Goal: Communication & Community: Answer question/provide support

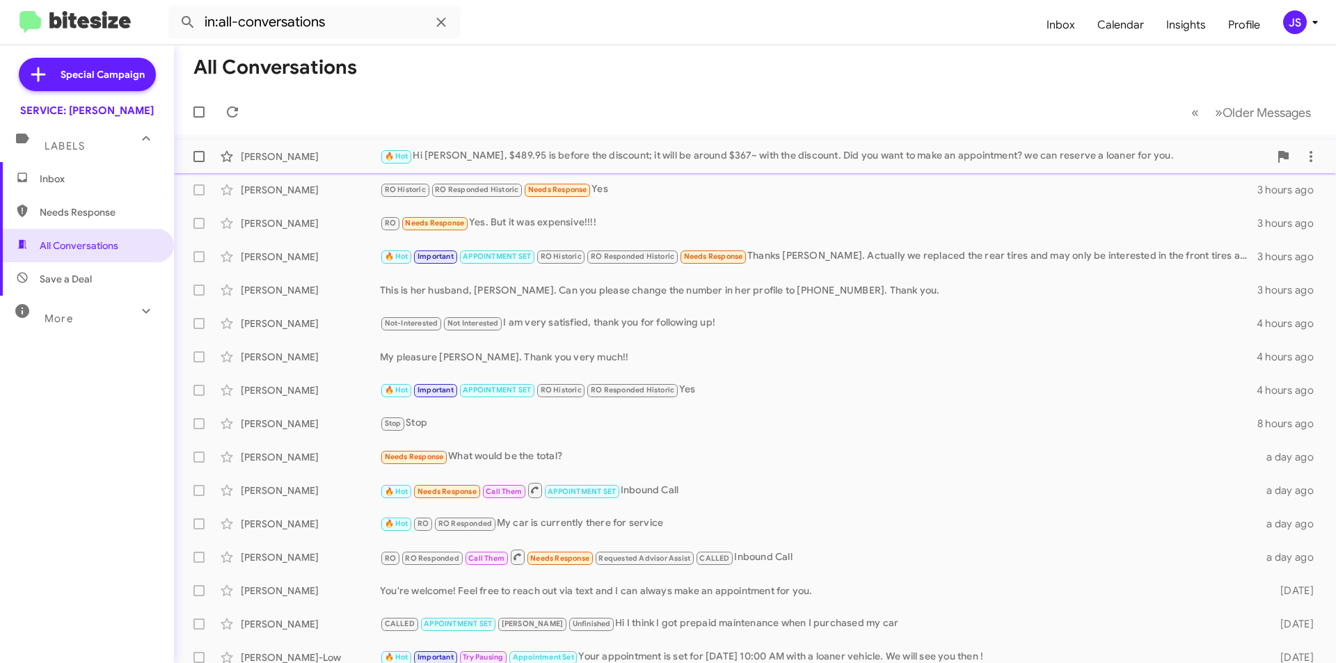
click at [305, 150] on div "[PERSON_NAME]" at bounding box center [310, 157] width 139 height 14
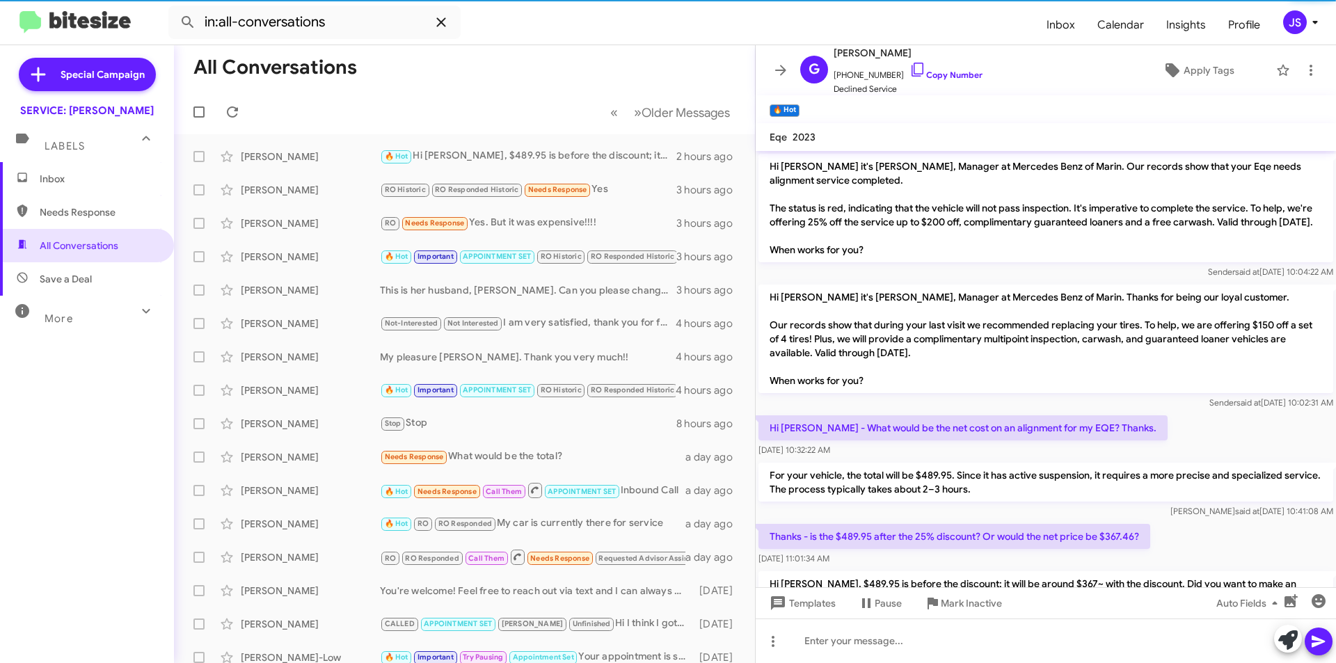
scroll to position [49, 0]
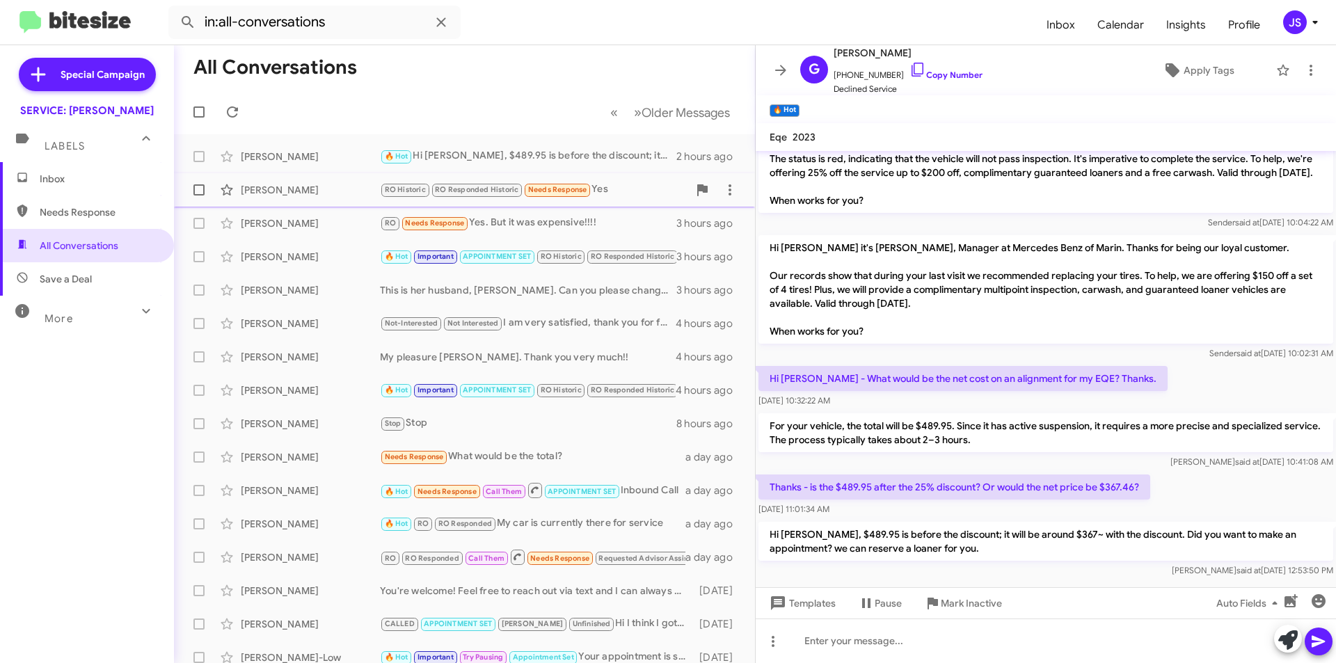
click at [278, 195] on div "[PERSON_NAME]" at bounding box center [310, 190] width 139 height 14
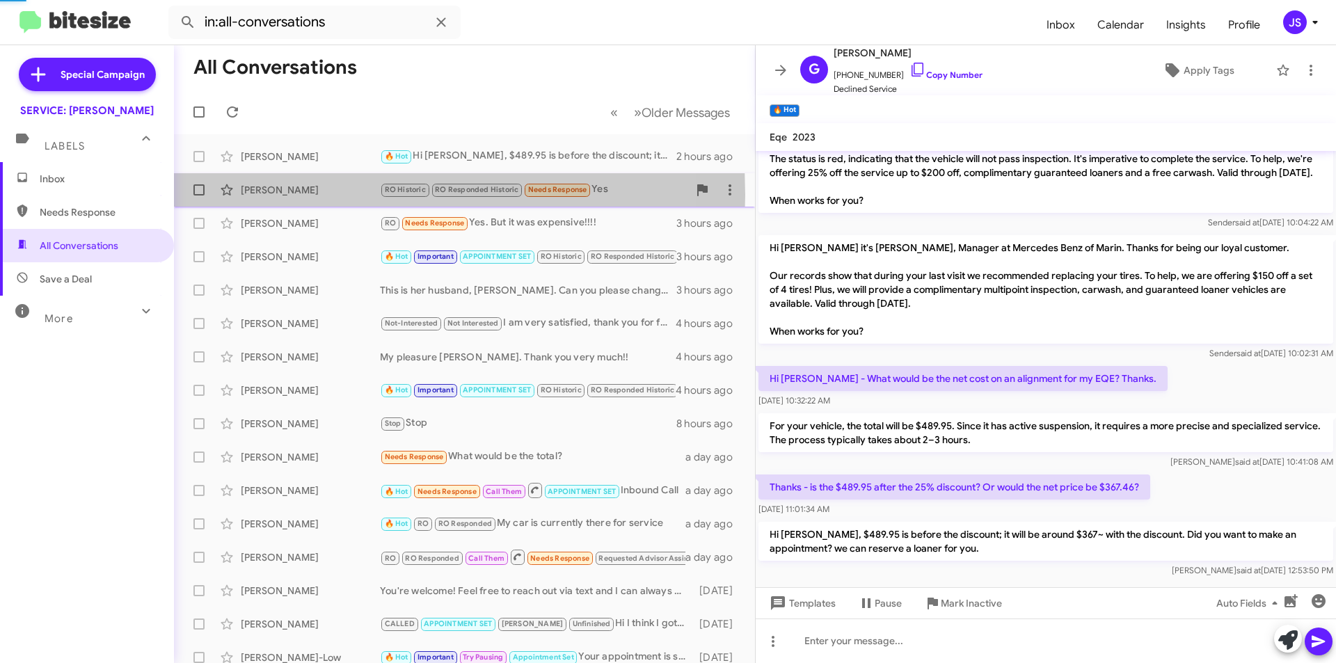
scroll to position [71, 0]
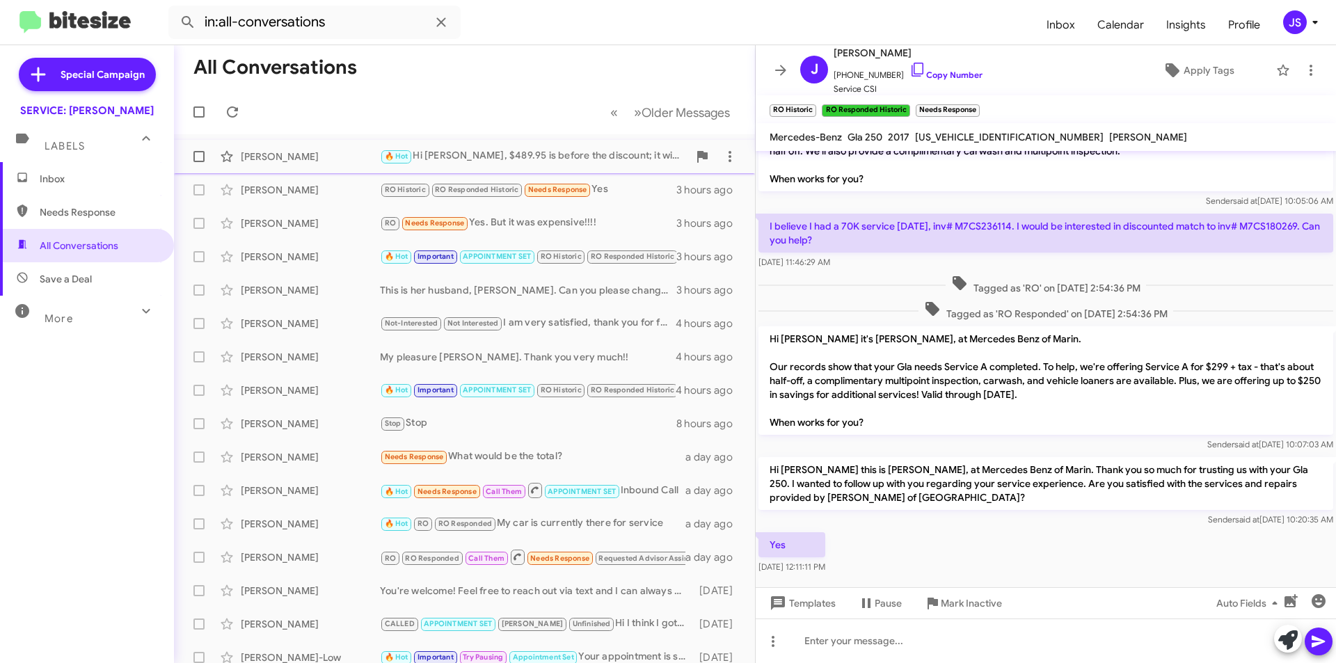
click at [313, 157] on div "[PERSON_NAME]" at bounding box center [310, 157] width 139 height 14
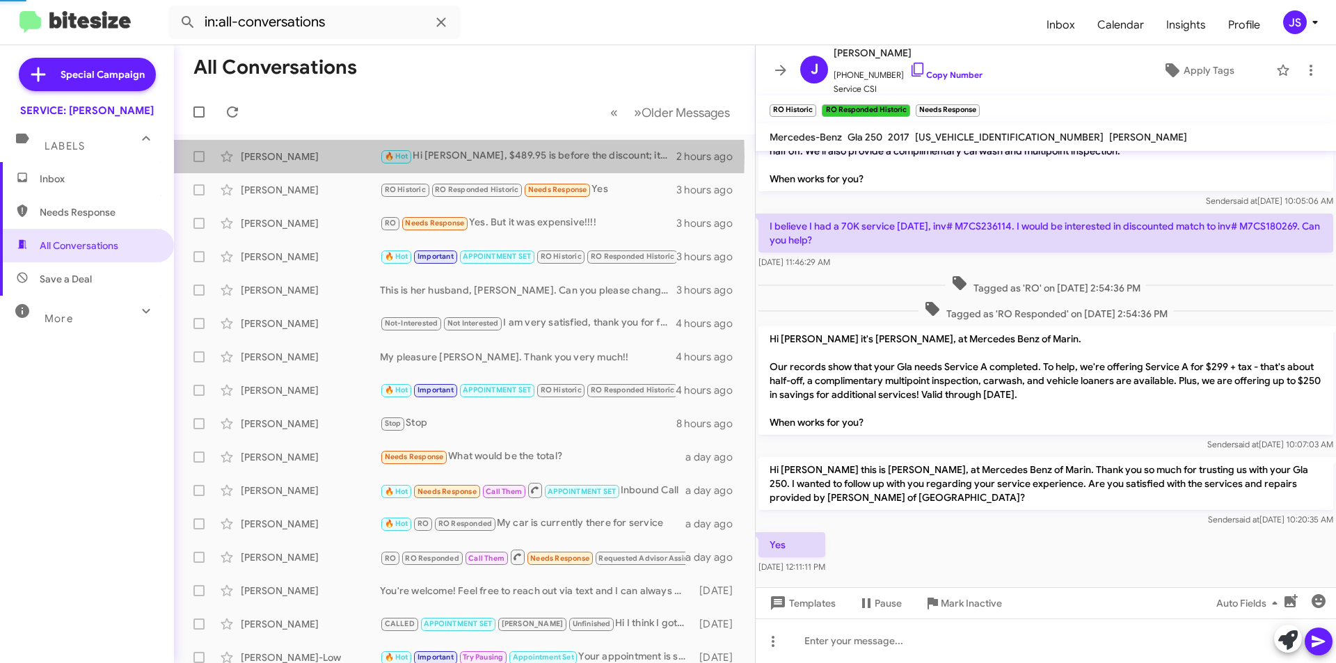
scroll to position [77, 0]
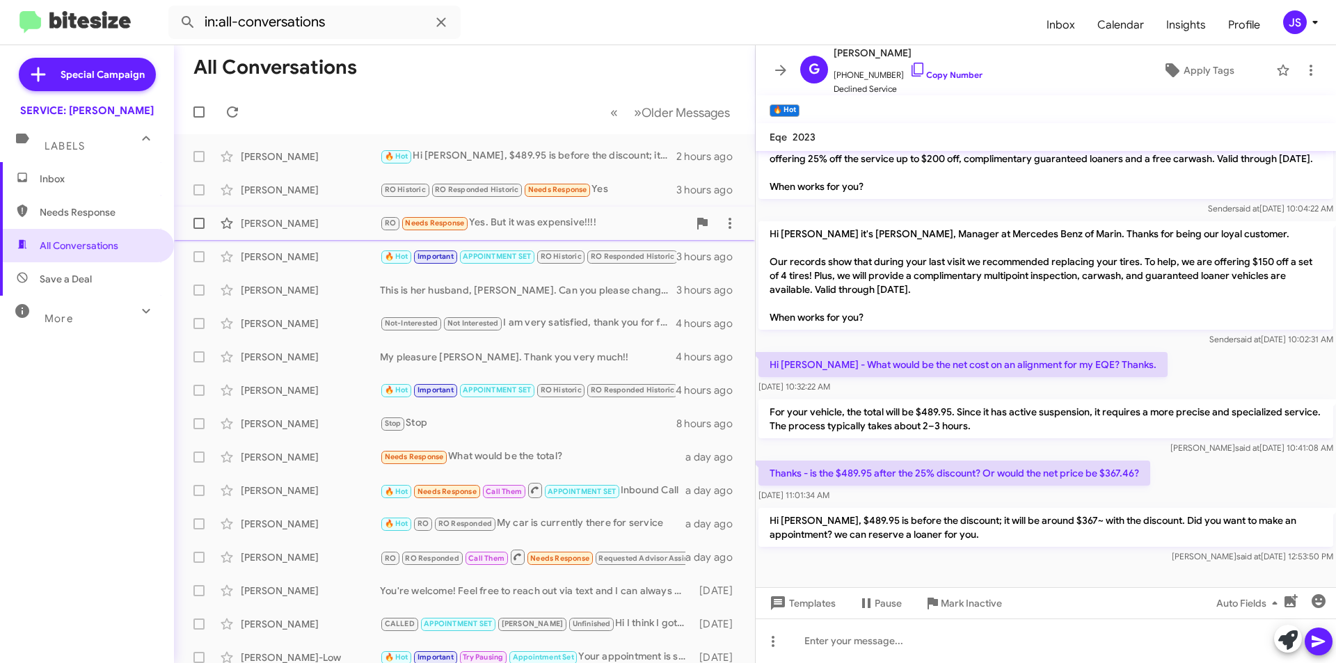
click at [301, 216] on div "Junji Suzuki RO Needs Response Yes. But it was expensive!!!! 3 hours ago" at bounding box center [464, 223] width 559 height 28
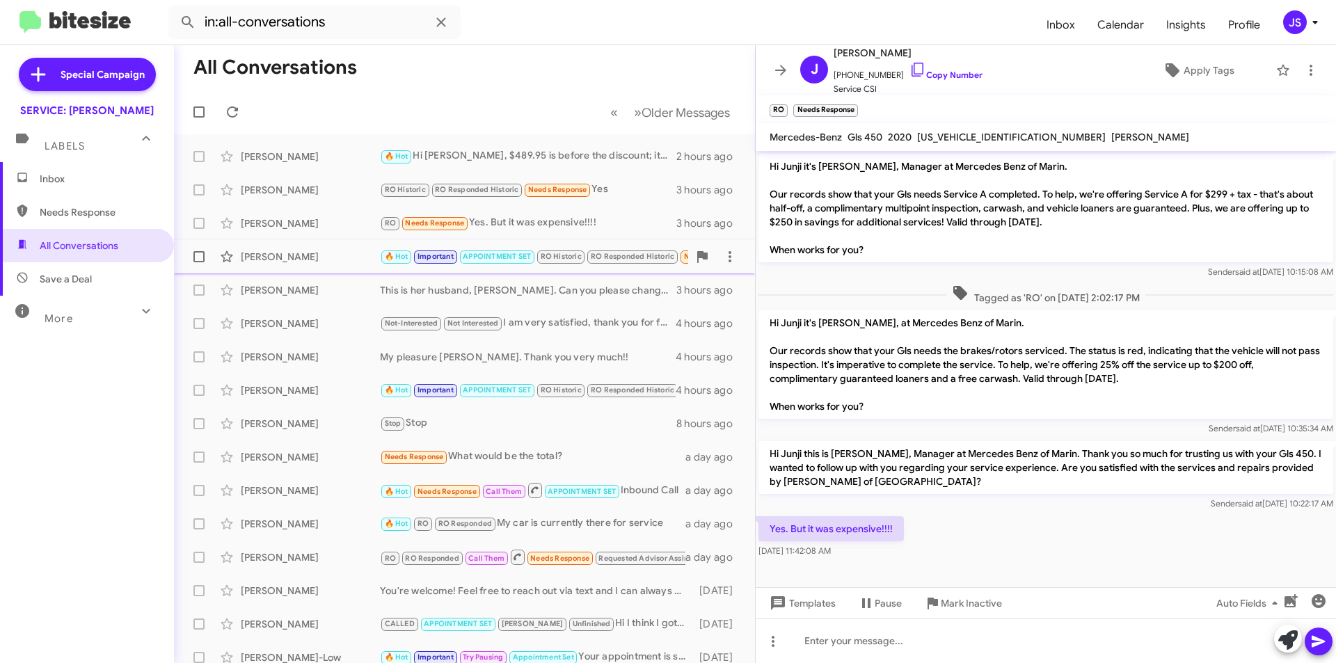
click at [318, 255] on div "[PERSON_NAME]" at bounding box center [310, 257] width 139 height 14
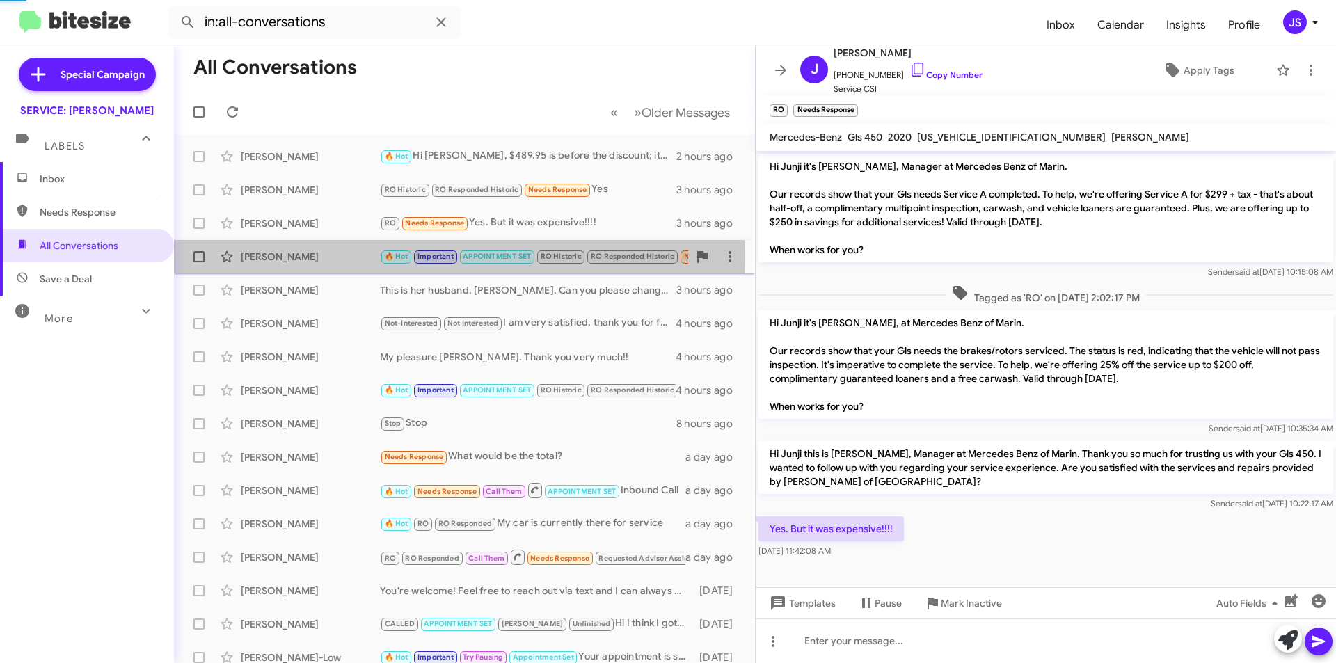
scroll to position [831, 0]
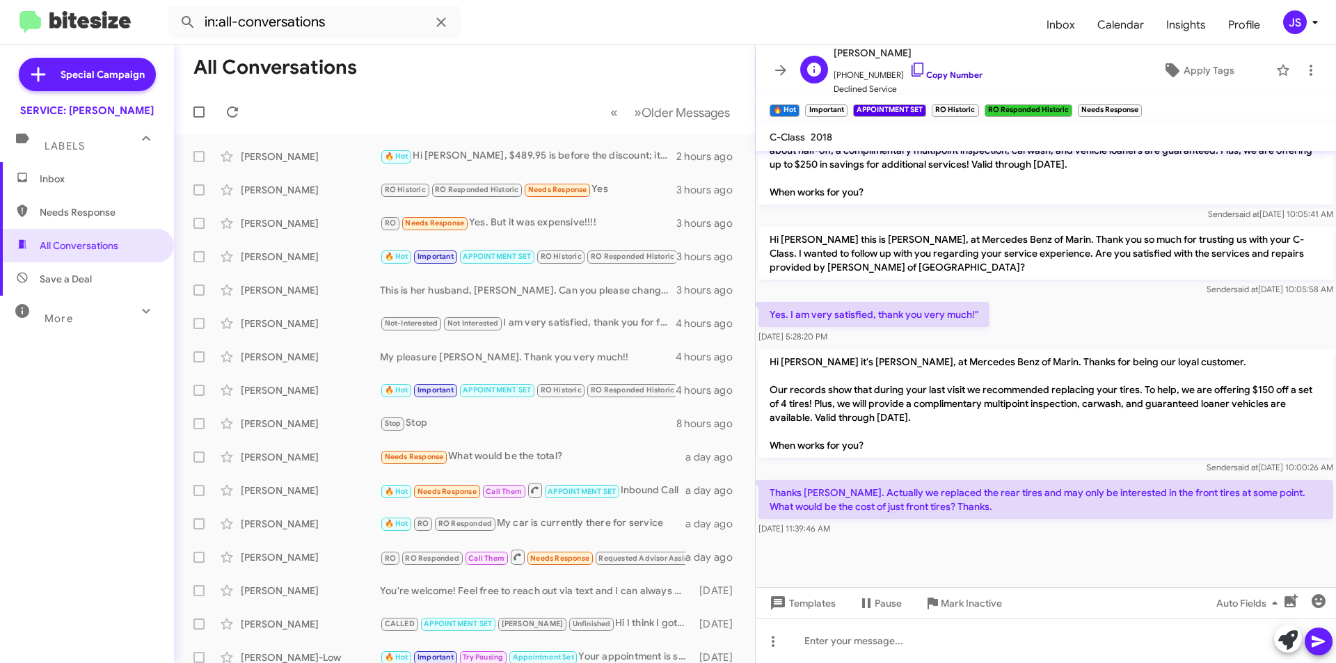
click at [909, 70] on icon at bounding box center [917, 69] width 17 height 17
click at [909, 66] on icon at bounding box center [917, 69] width 17 height 17
click at [974, 9] on form "in:all-conversations" at bounding box center [601, 22] width 867 height 33
click at [977, 26] on form "in:all-conversations" at bounding box center [601, 22] width 867 height 33
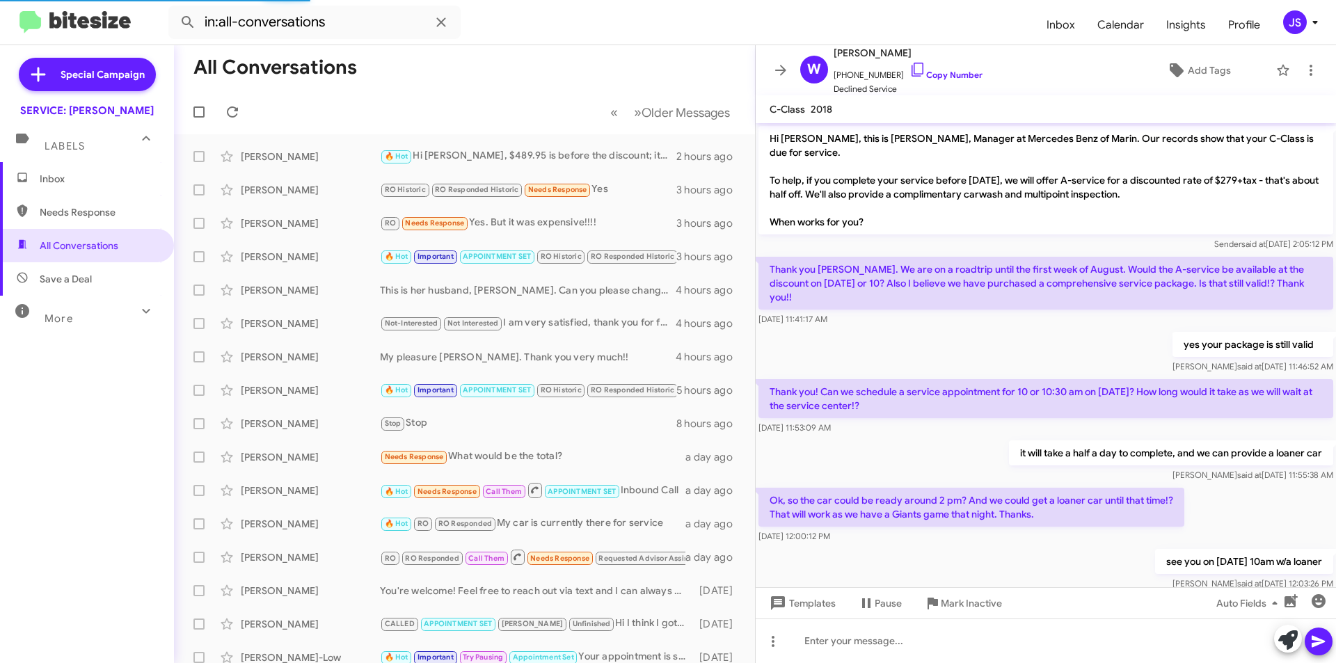
scroll to position [803, 0]
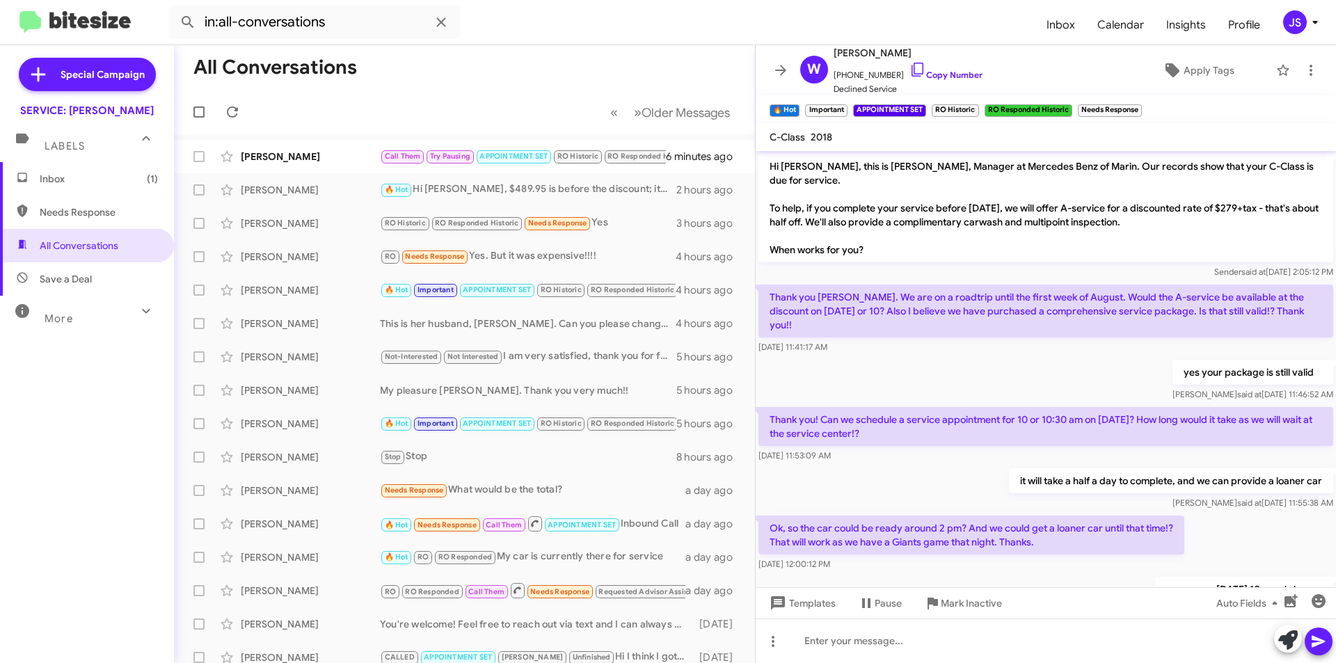
scroll to position [831, 0]
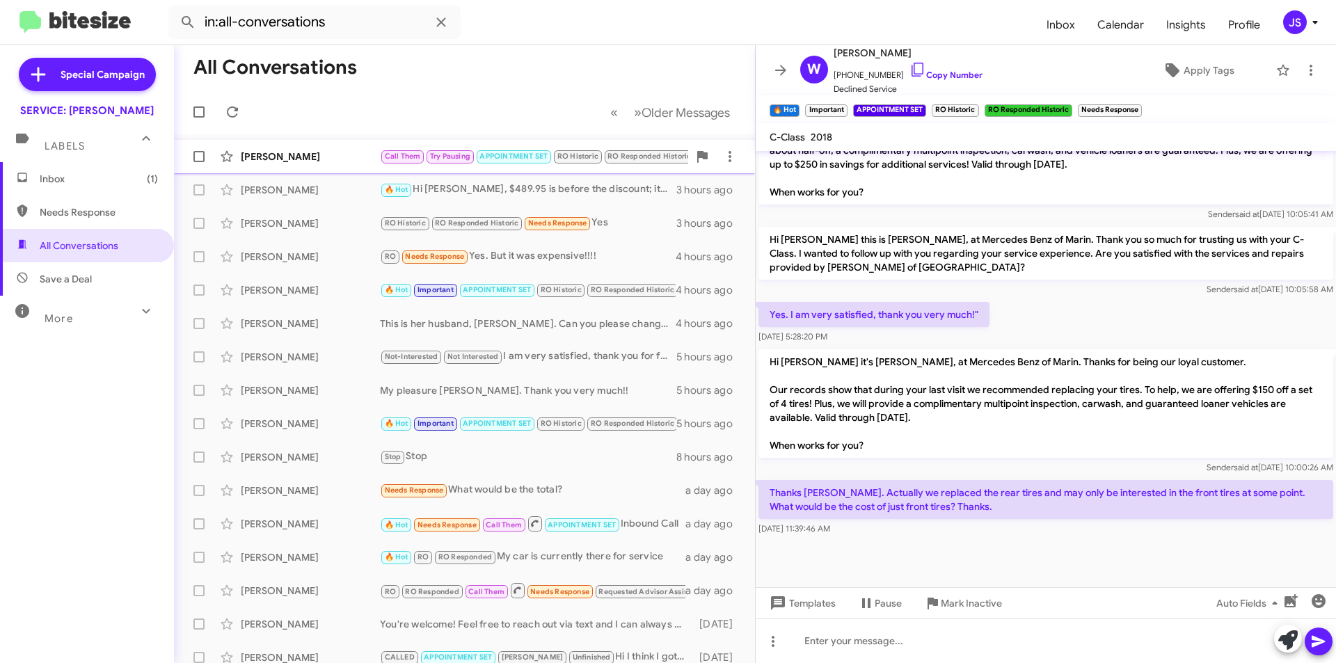
click at [292, 150] on div "[PERSON_NAME]" at bounding box center [310, 157] width 139 height 14
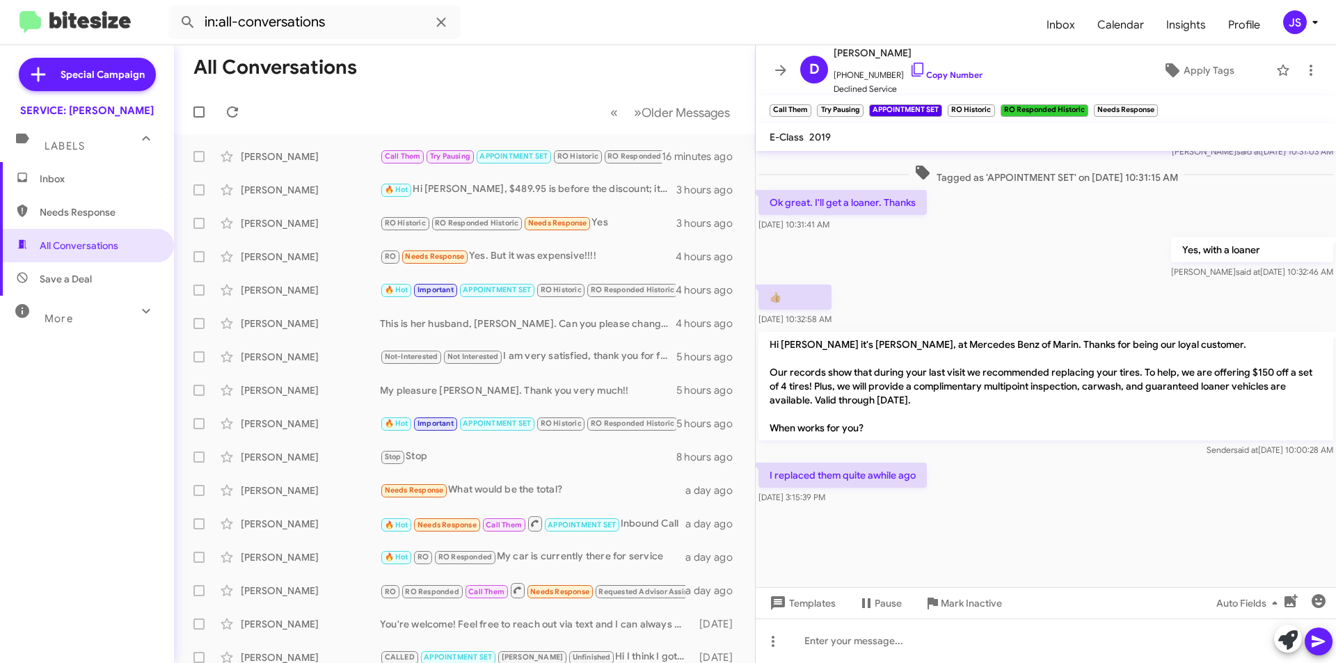
scroll to position [860, 0]
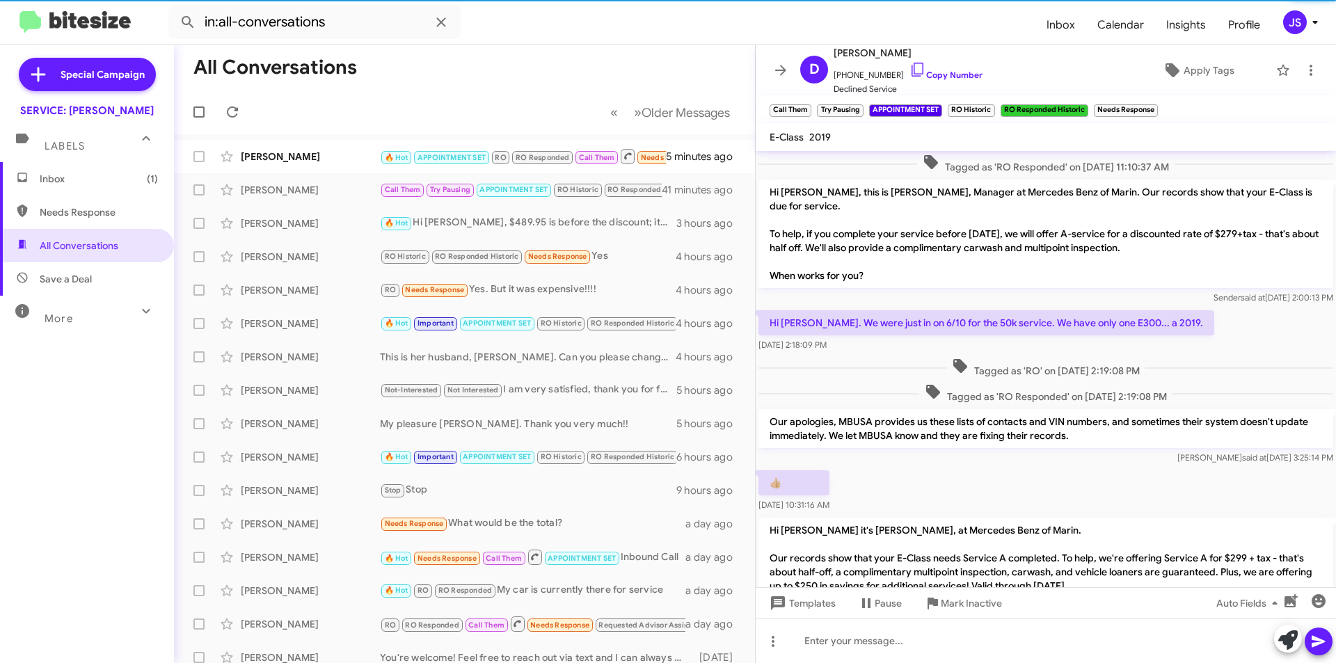
scroll to position [730, 0]
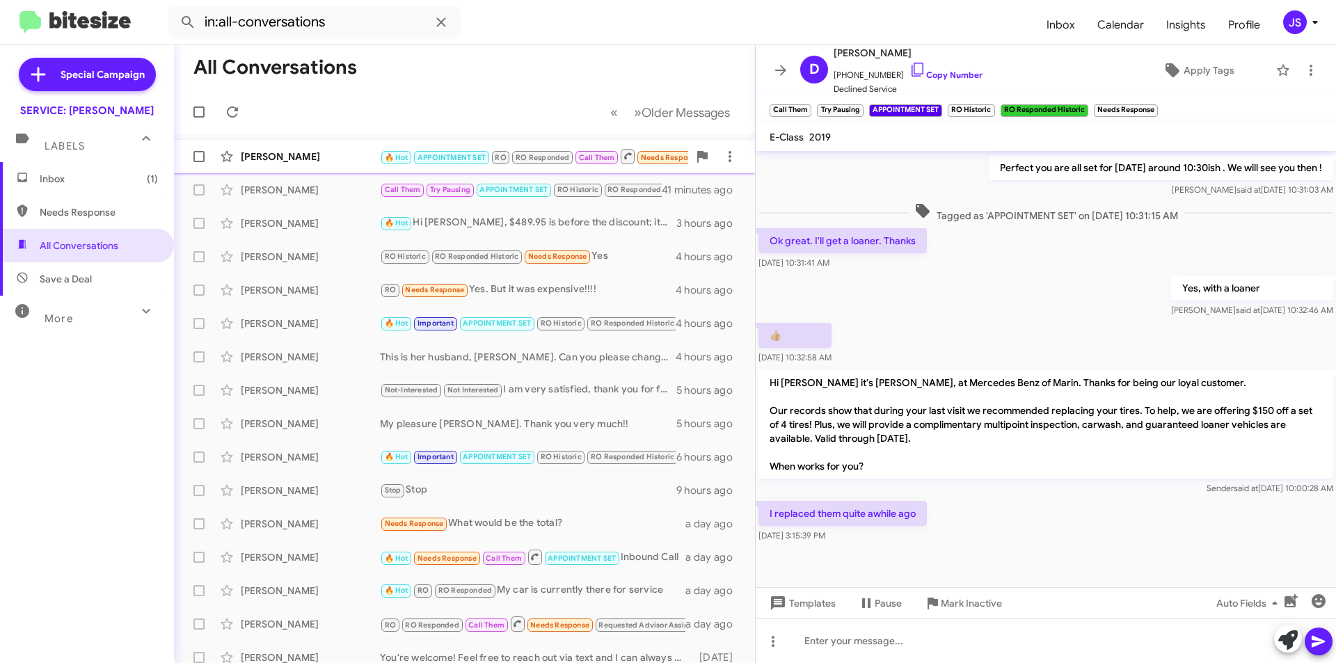
click at [367, 152] on div "[PERSON_NAME]" at bounding box center [310, 157] width 139 height 14
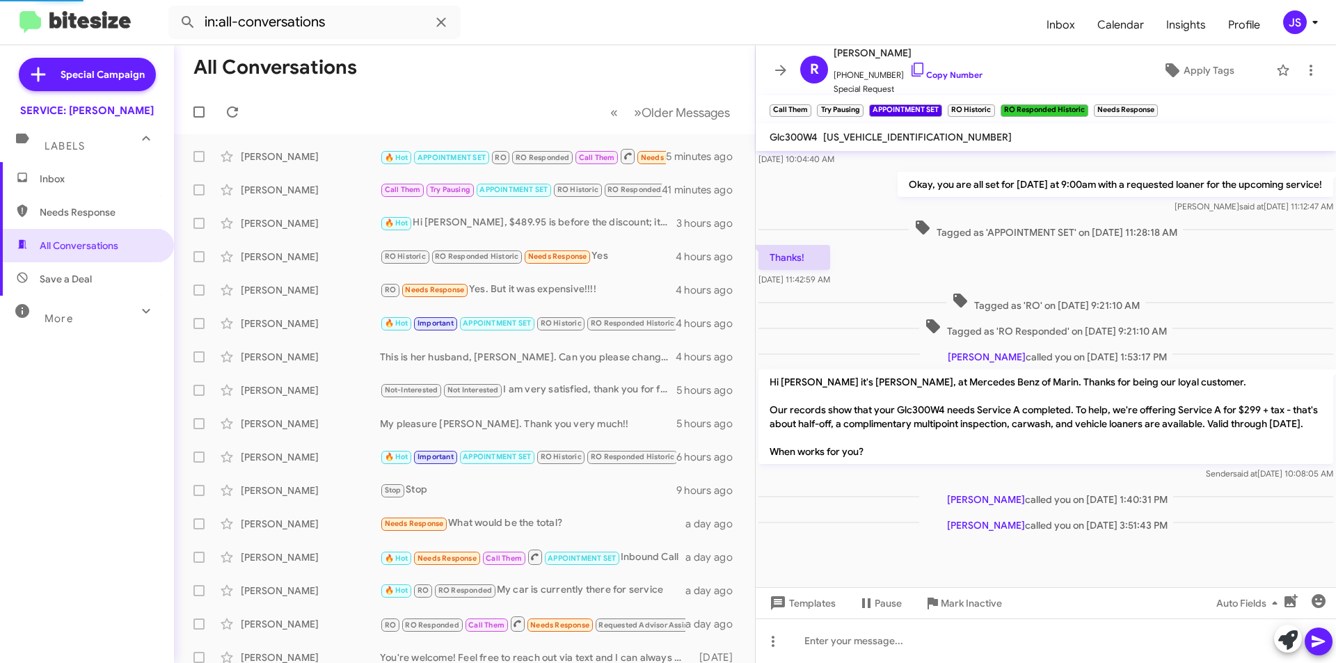
scroll to position [380, 0]
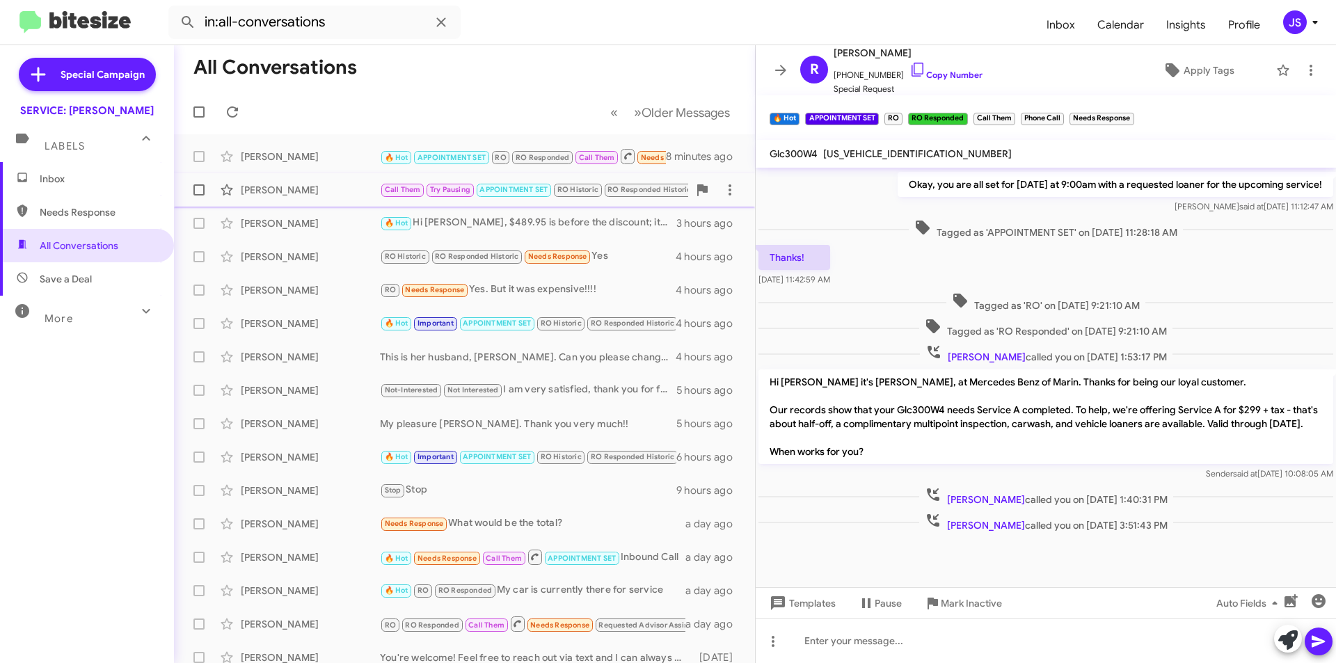
click at [298, 186] on div "[PERSON_NAME]" at bounding box center [310, 190] width 139 height 14
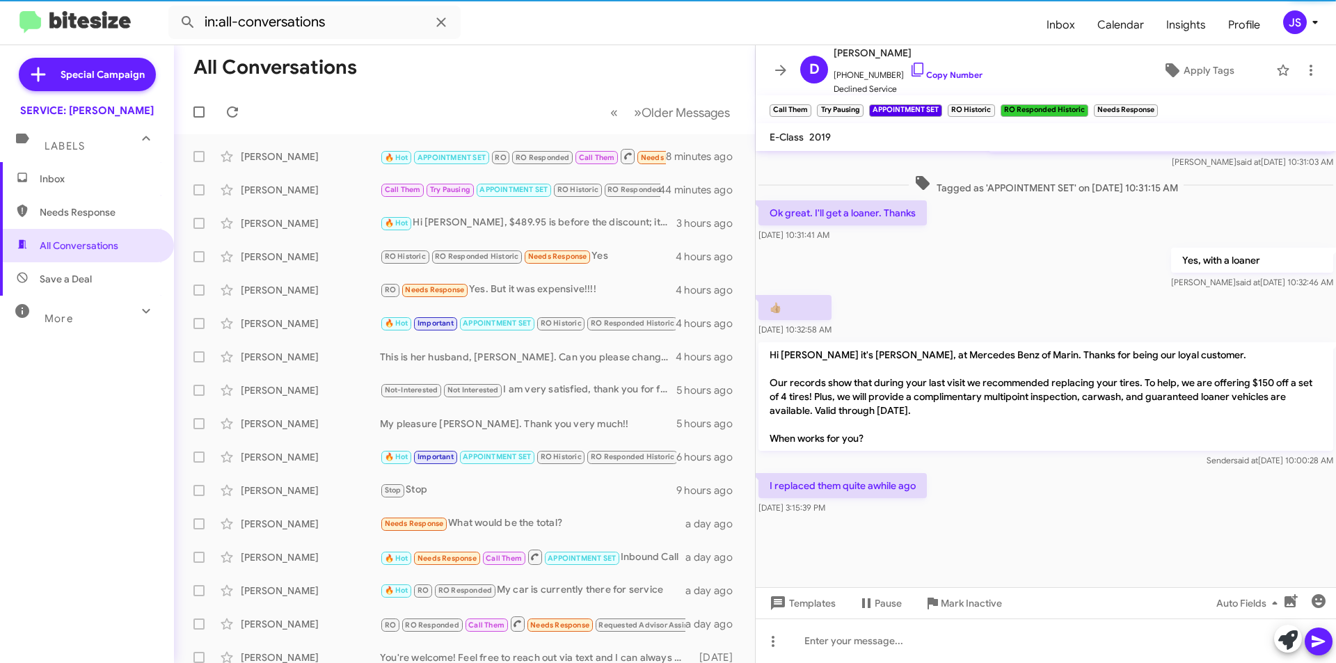
scroll to position [758, 0]
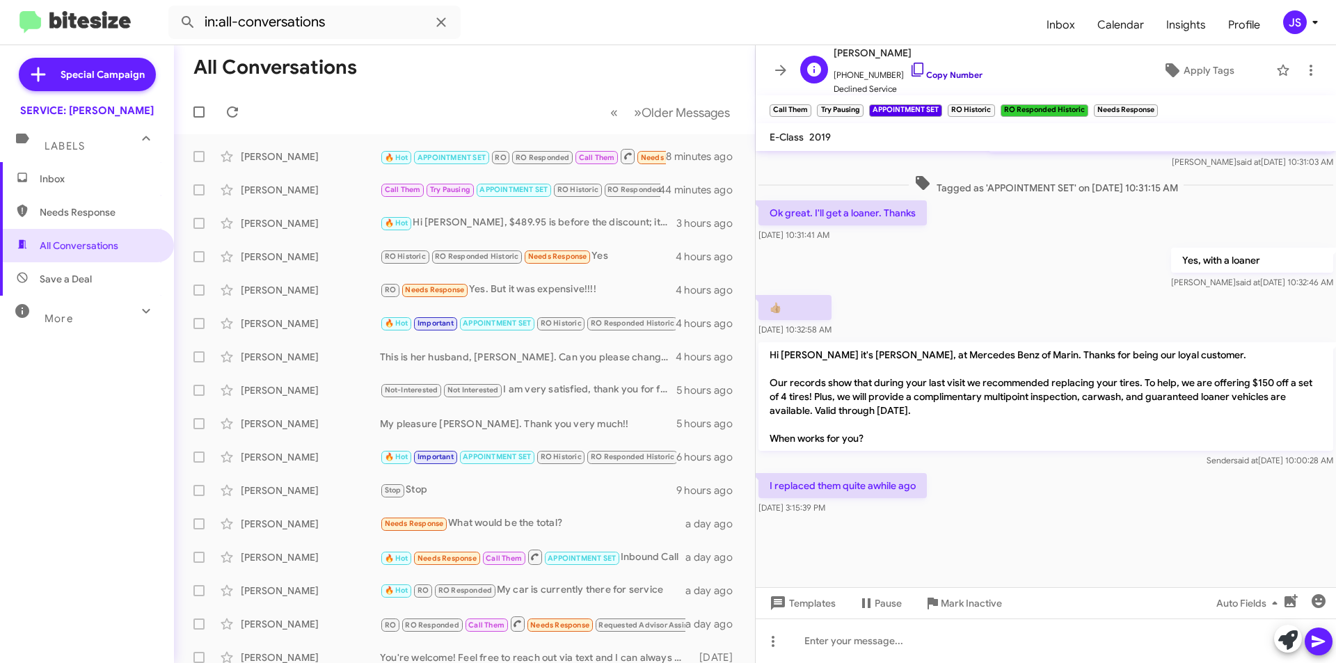
click at [909, 66] on icon at bounding box center [917, 69] width 17 height 17
click at [1112, 640] on div at bounding box center [1045, 640] width 580 height 45
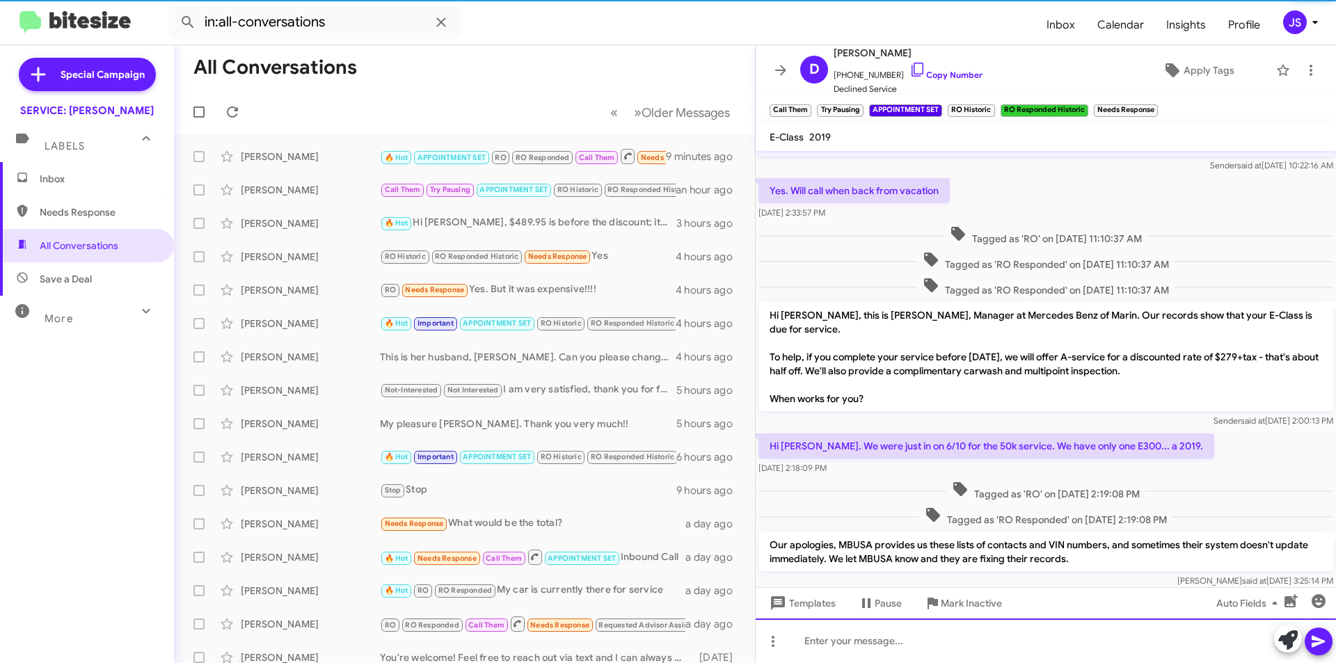
scroll to position [115, 0]
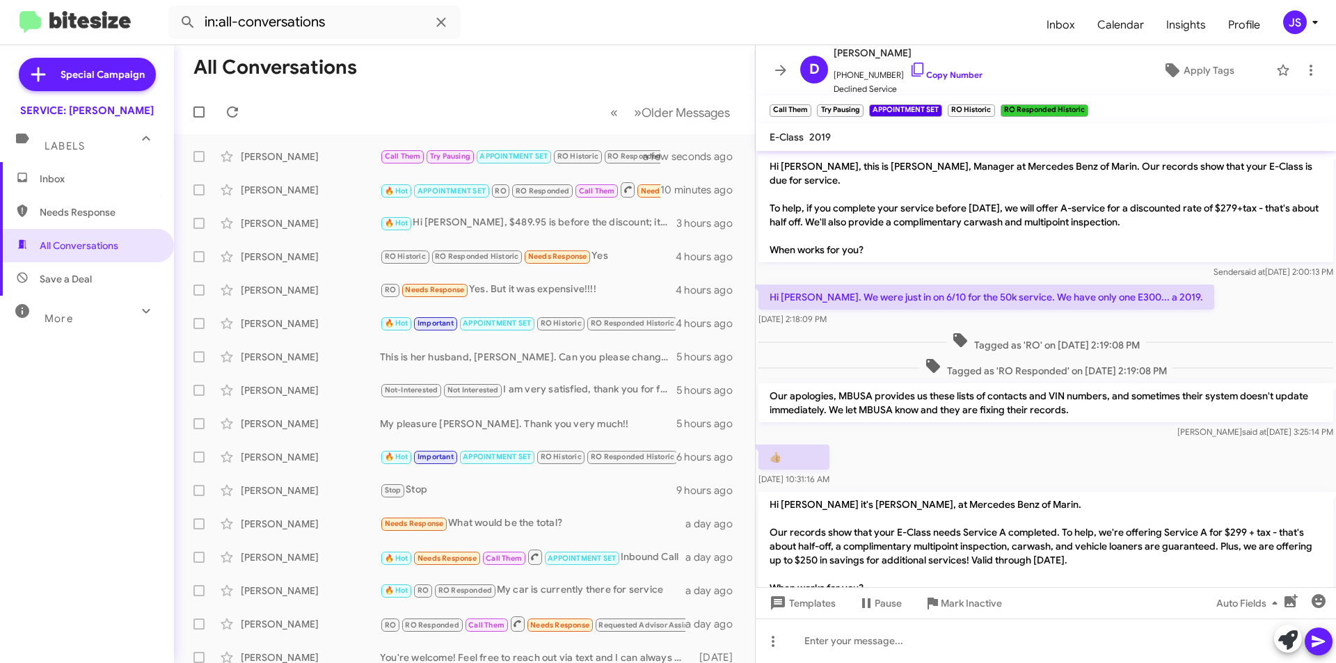
scroll to position [751, 0]
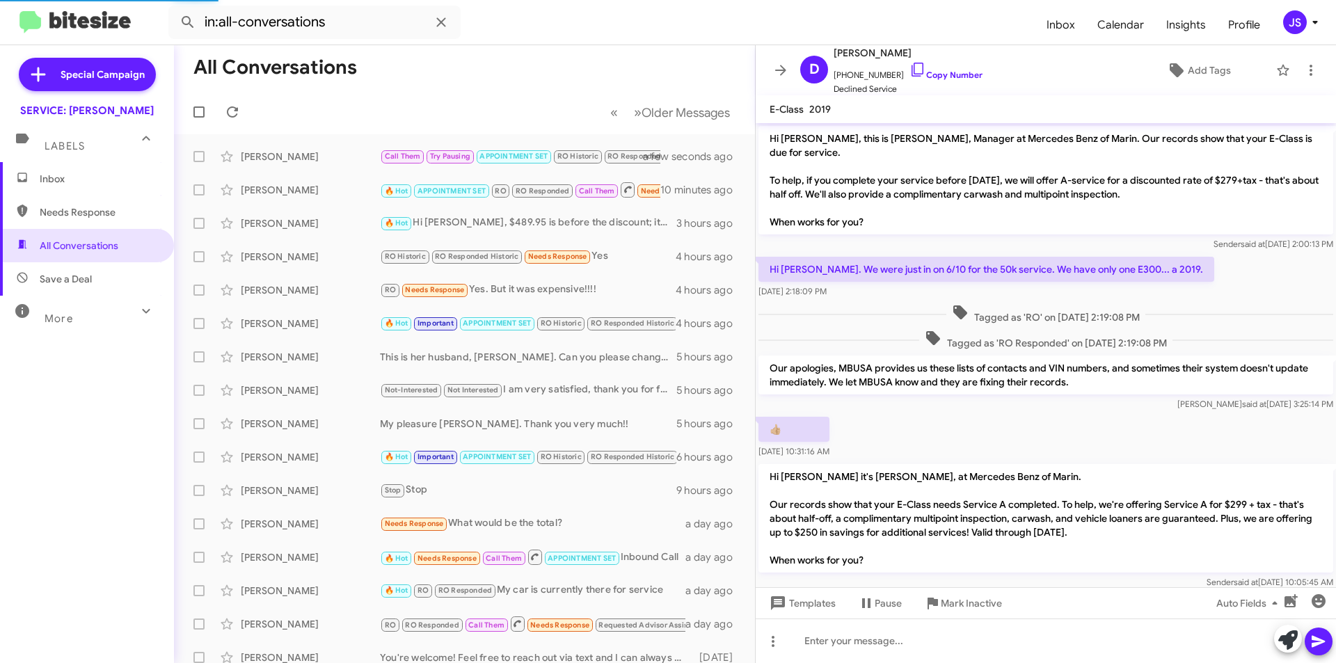
scroll to position [751, 0]
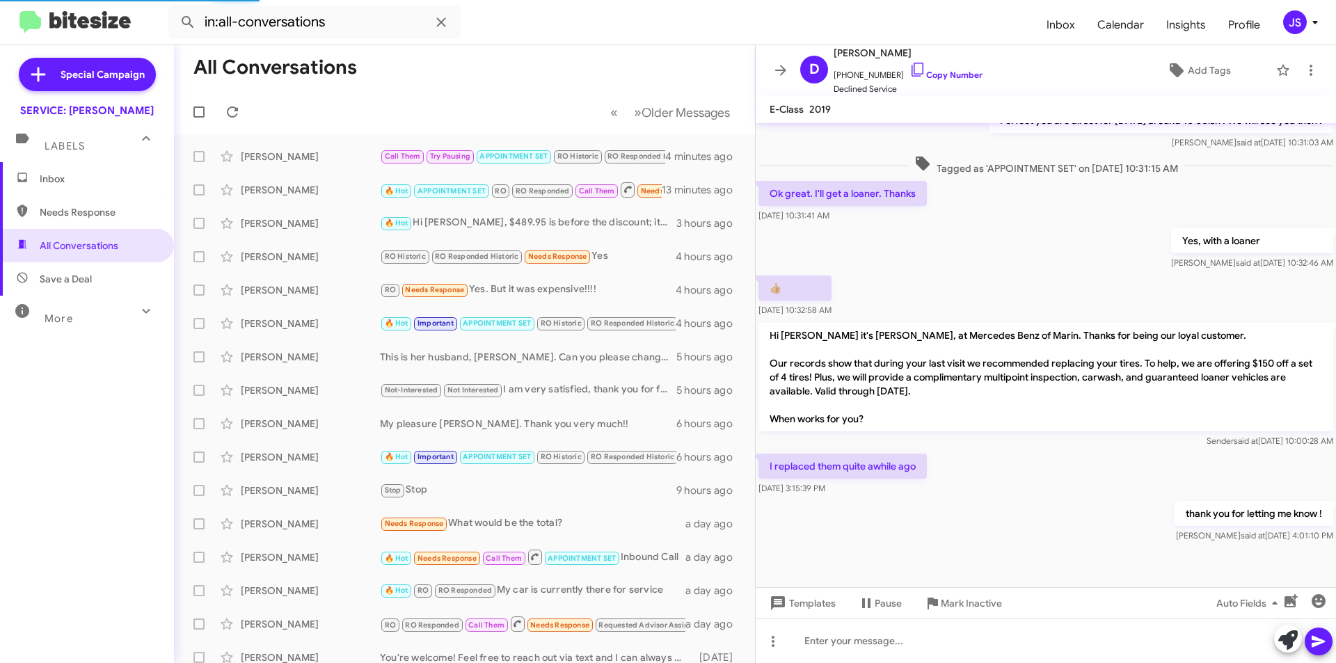
click at [95, 186] on span "Inbox" at bounding box center [87, 178] width 174 height 33
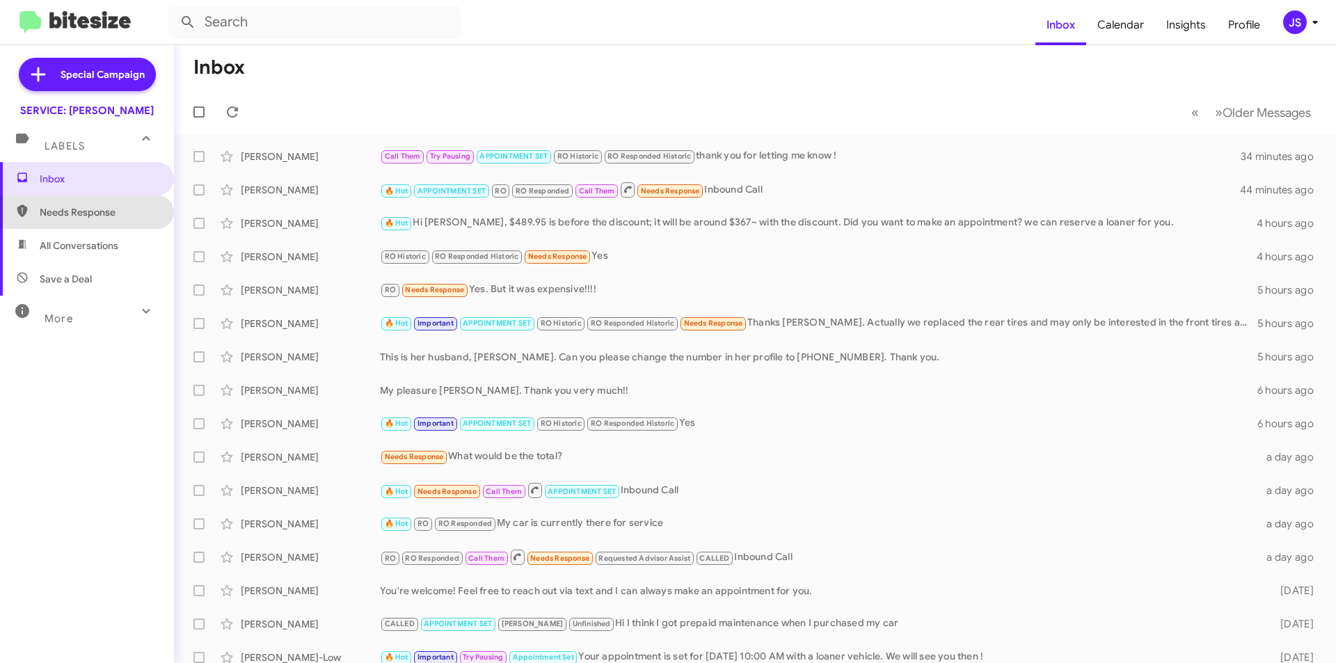
click at [115, 214] on span "Needs Response" at bounding box center [99, 212] width 118 height 14
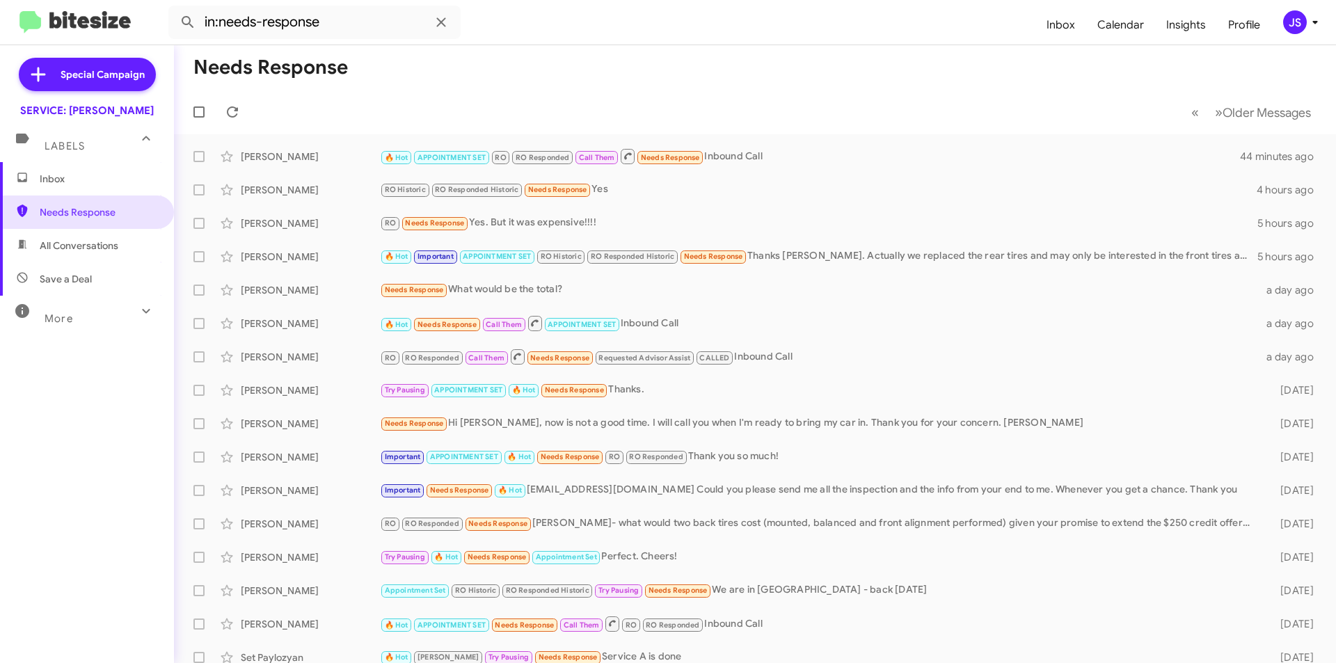
click at [101, 248] on span "All Conversations" at bounding box center [79, 246] width 79 height 14
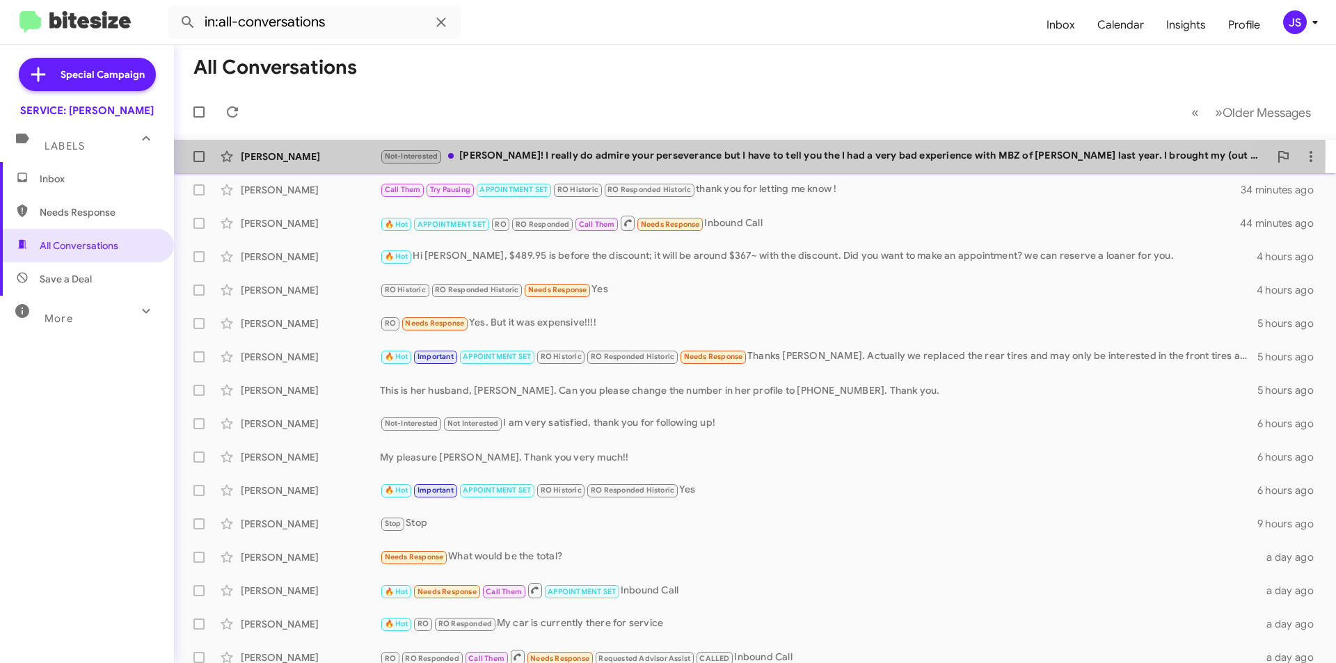
click at [669, 153] on div "Not-Interested [PERSON_NAME]! I really do admire your perseverance but I have t…" at bounding box center [824, 156] width 889 height 16
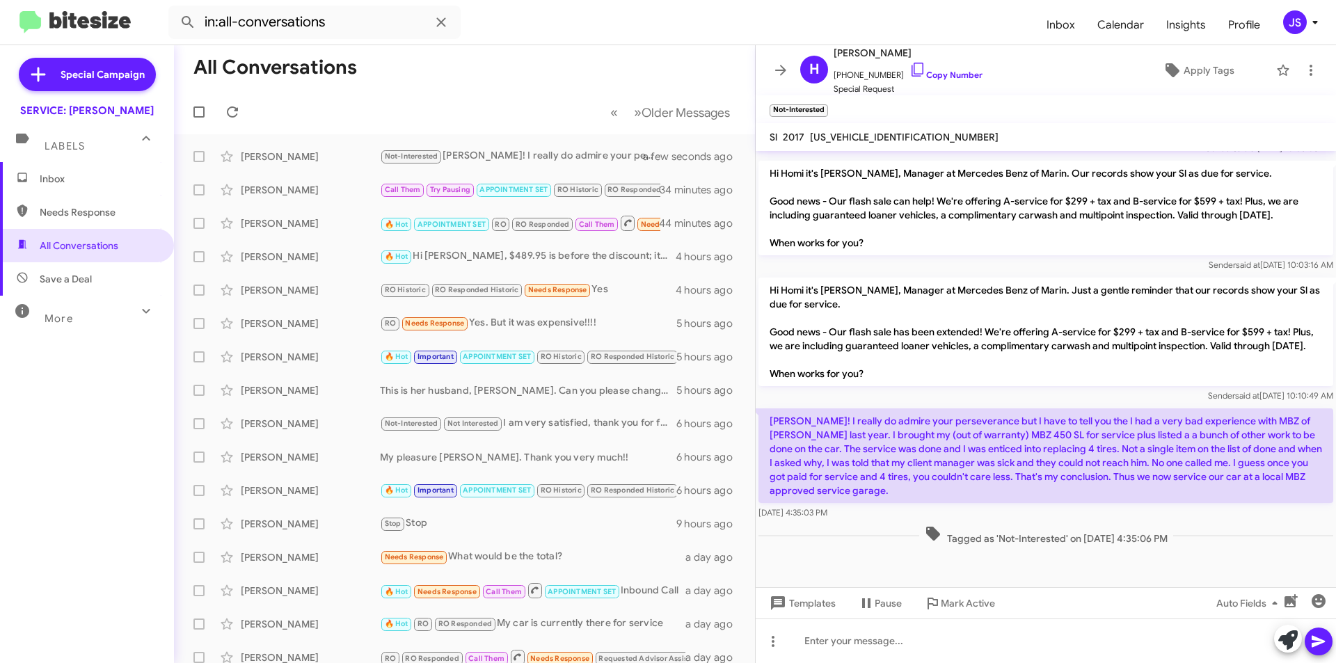
scroll to position [1815, 0]
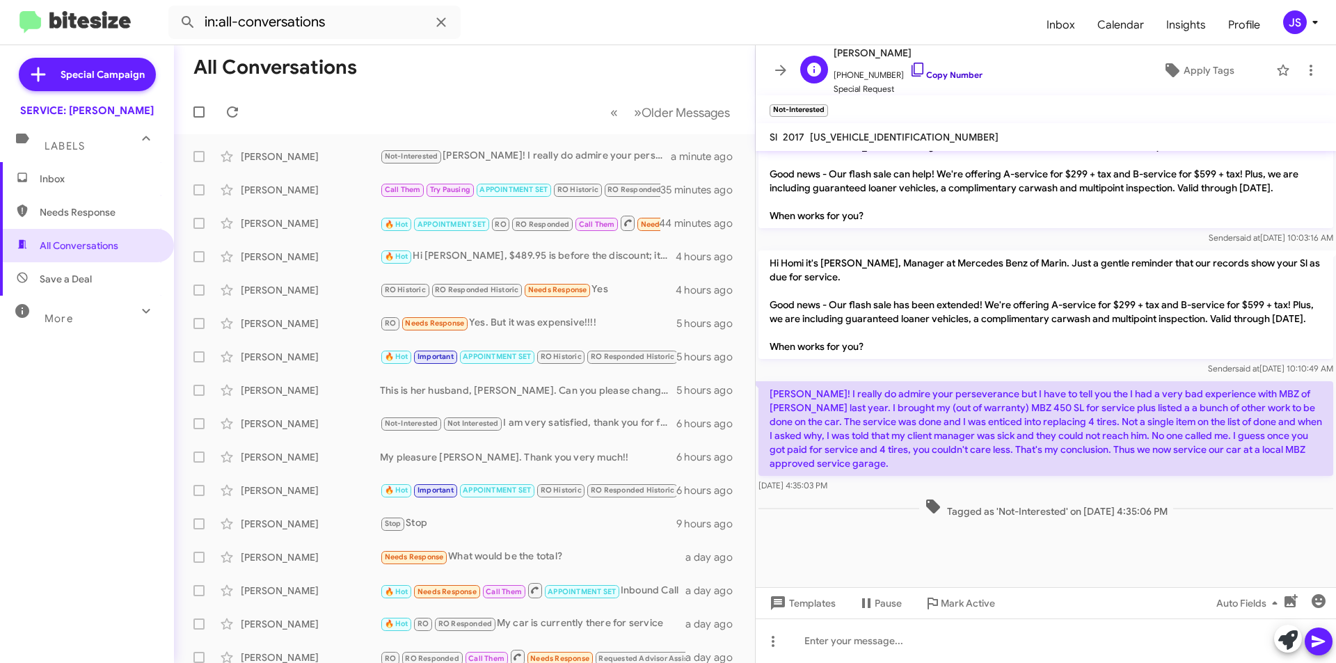
click at [911, 67] on icon at bounding box center [917, 70] width 12 height 14
click at [1074, 440] on p "[PERSON_NAME]! I really do admire your perseverance but I have to tell you the …" at bounding box center [1045, 428] width 575 height 95
click at [104, 196] on span "Needs Response" at bounding box center [87, 211] width 174 height 33
type input "in:needs-response"
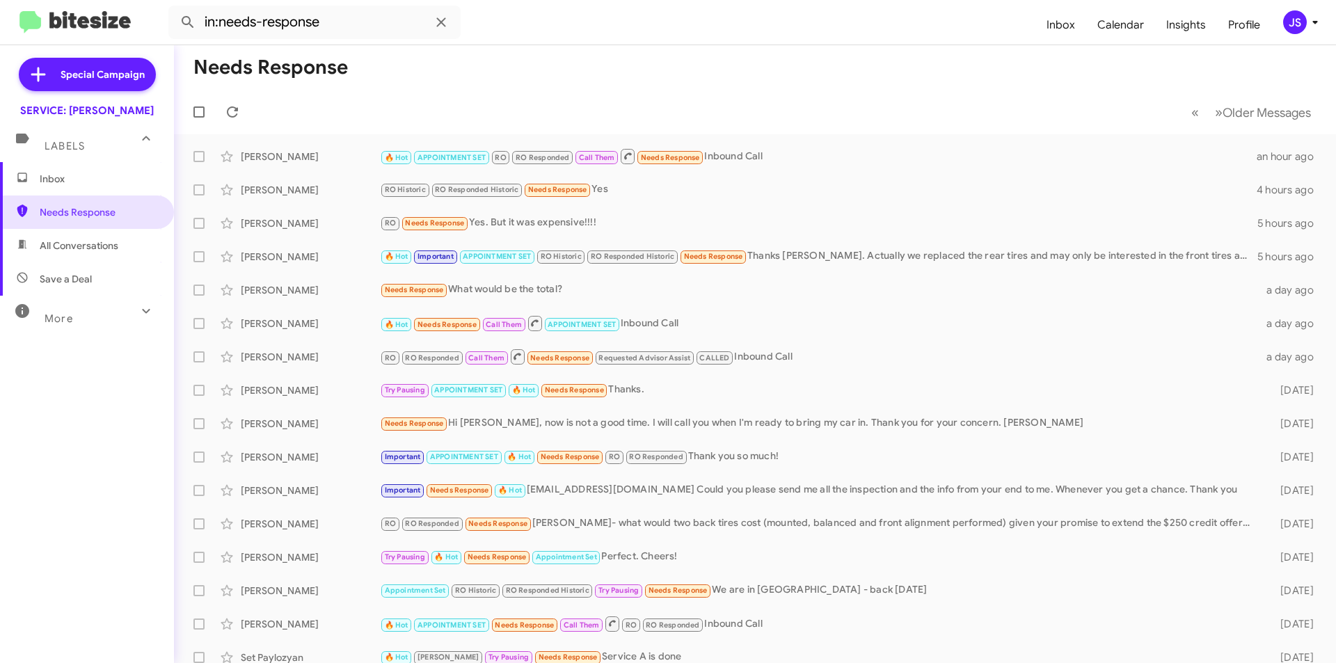
click at [141, 180] on span "Inbox" at bounding box center [99, 179] width 118 height 14
